Goal: Navigation & Orientation: Find specific page/section

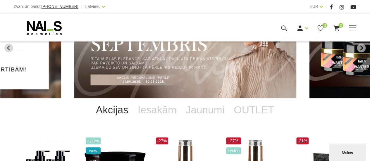
scroll to position [45, 0]
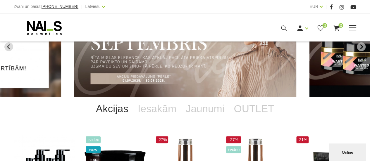
click at [352, 27] on span at bounding box center [352, 28] width 8 height 6
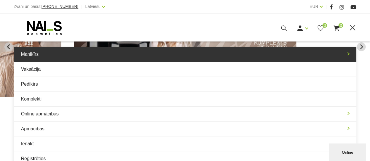
click at [62, 58] on link "Manikīrs" at bounding box center [185, 54] width 342 height 15
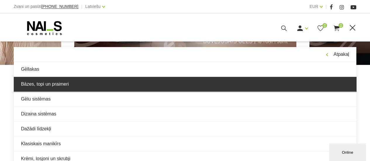
scroll to position [77, 0]
click at [65, 83] on link "Bāzes, topi un praimeri" at bounding box center [185, 84] width 342 height 15
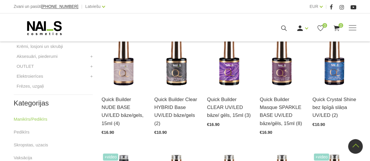
scroll to position [277, 0]
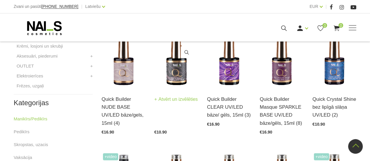
click at [176, 73] on img at bounding box center [176, 57] width 44 height 60
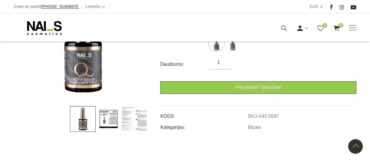
scroll to position [139, 0]
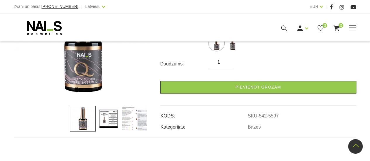
click at [110, 120] on img at bounding box center [109, 119] width 26 height 26
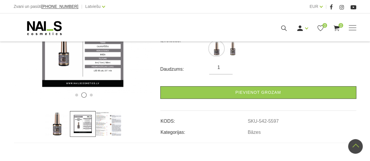
scroll to position [134, 0]
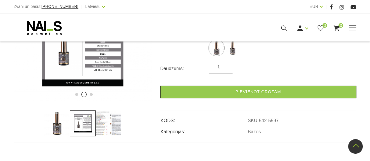
click at [105, 122] on img at bounding box center [109, 123] width 26 height 26
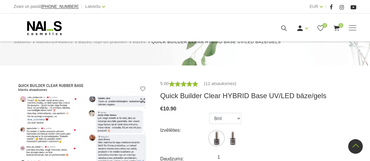
scroll to position [0, 0]
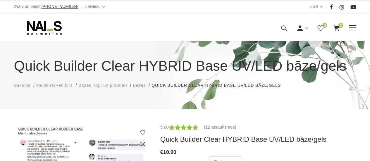
click at [359, 29] on div "Manikīrs Gēllakas Bāzes, topi un praimeri Gēlu sistēmas Dizaina sistēmas Dažādi…" at bounding box center [184, 28] width 351 height 15
click at [352, 28] on span at bounding box center [352, 27] width 8 height 1
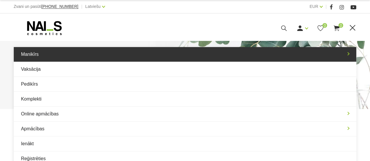
click at [56, 54] on link "Manikīrs" at bounding box center [185, 54] width 342 height 15
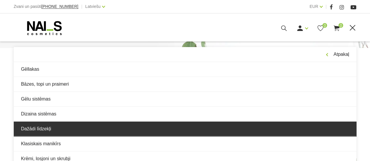
scroll to position [63, 0]
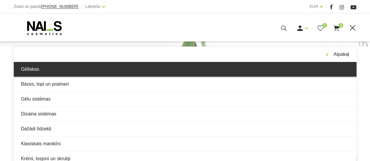
click at [63, 75] on link "Gēllakas" at bounding box center [185, 69] width 342 height 15
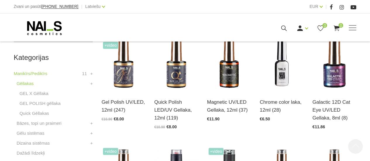
scroll to position [154, 0]
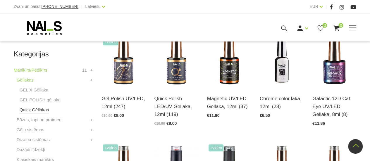
click at [39, 110] on link "Quick Gēllakas" at bounding box center [35, 109] width 30 height 7
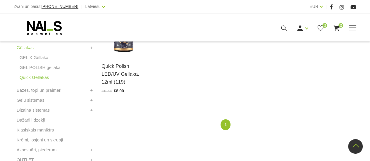
scroll to position [191, 0]
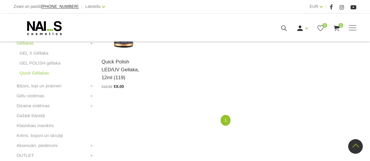
click at [54, 96] on li "Gēlu sistēmas Būvējošie gēli Krāsainie gēli +" at bounding box center [53, 97] width 79 height 10
click at [39, 97] on link "Gēlu sistēmas" at bounding box center [31, 95] width 28 height 7
